Goal: Task Accomplishment & Management: Use online tool/utility

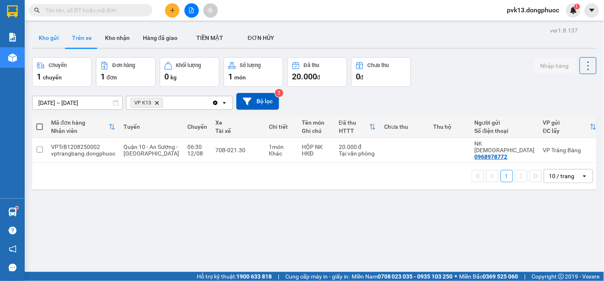
click at [42, 37] on button "Kho gửi" at bounding box center [48, 38] width 33 height 20
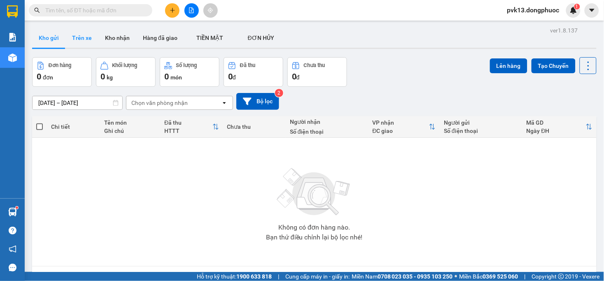
click at [84, 40] on button "Trên xe" at bounding box center [81, 38] width 33 height 20
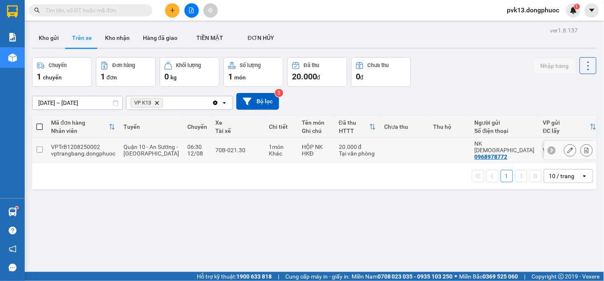
click at [429, 159] on td at bounding box center [449, 150] width 41 height 25
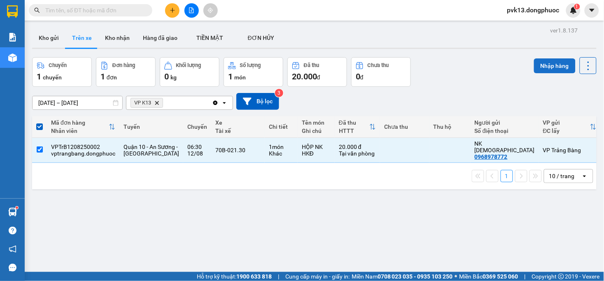
click at [546, 58] on button "Nhập hàng" at bounding box center [555, 65] width 42 height 15
click at [546, 62] on div "Nhập hàng" at bounding box center [554, 62] width 28 height 0
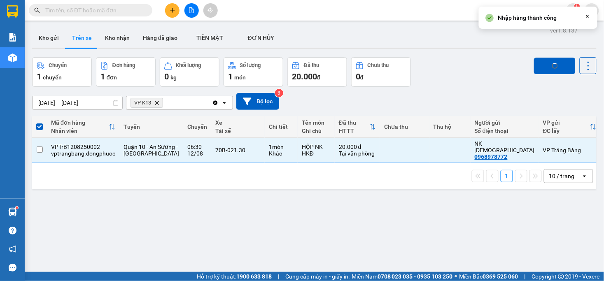
checkbox input "false"
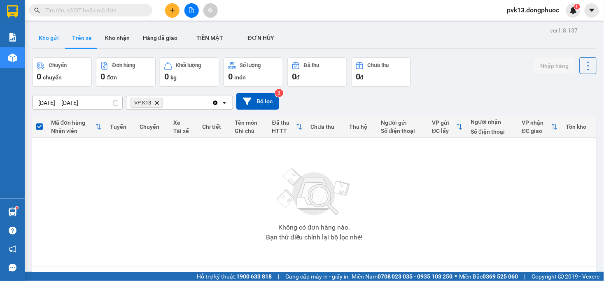
click at [46, 39] on button "Kho gửi" at bounding box center [48, 38] width 33 height 20
